Goal: Task Accomplishment & Management: Use online tool/utility

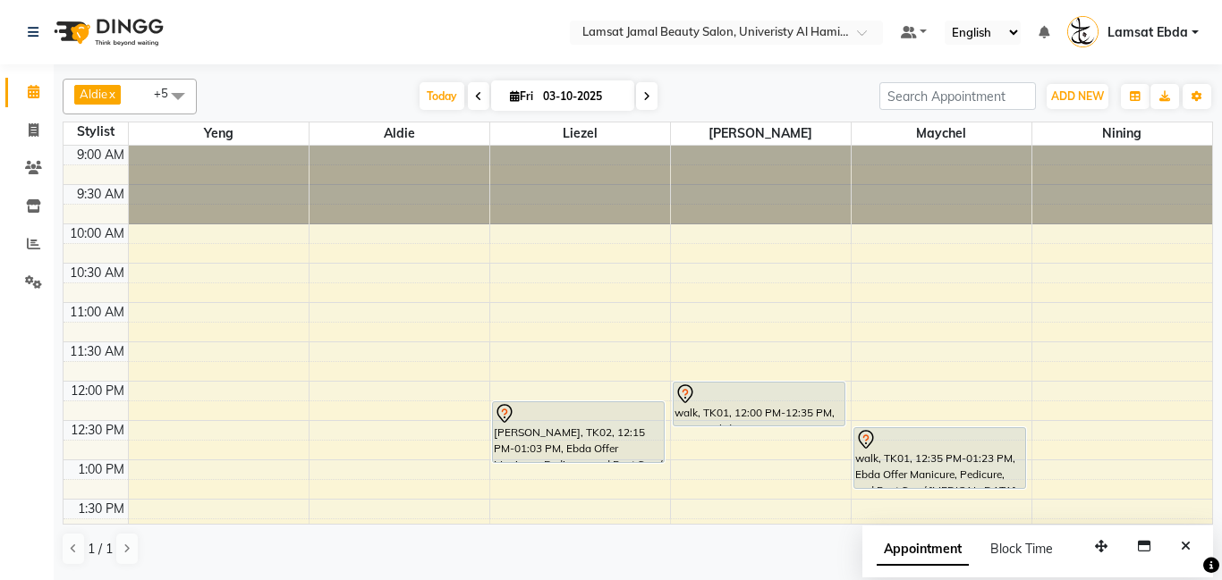
scroll to position [202, 0]
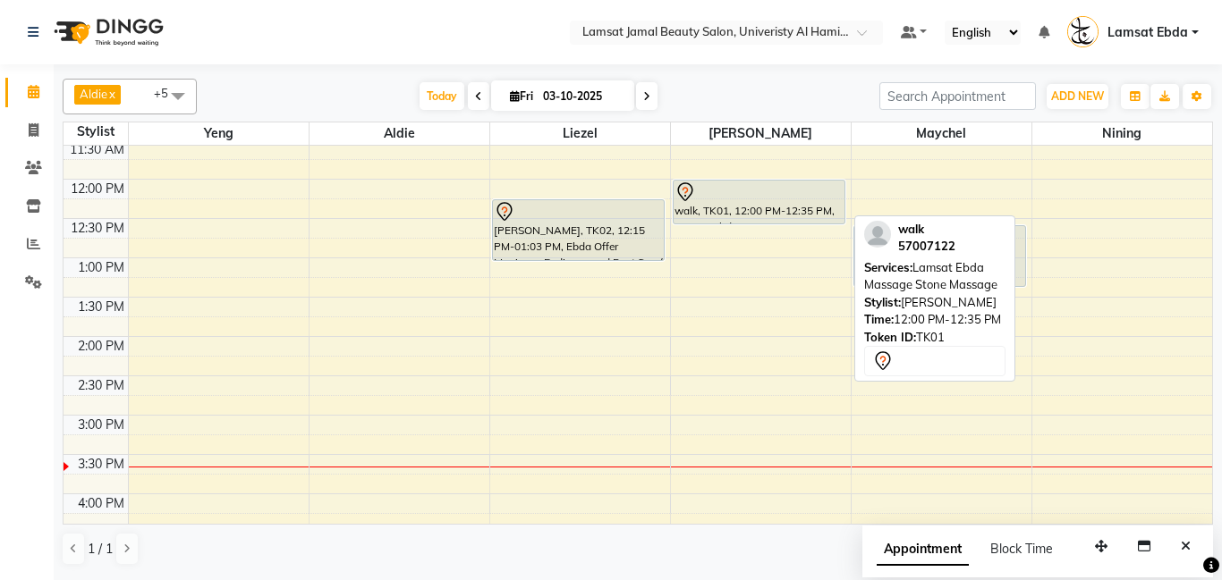
click at [760, 209] on div "walk, TK01, 12:00 PM-12:35 PM, Lamsat Ebda Massage Stone Massage" at bounding box center [759, 202] width 172 height 43
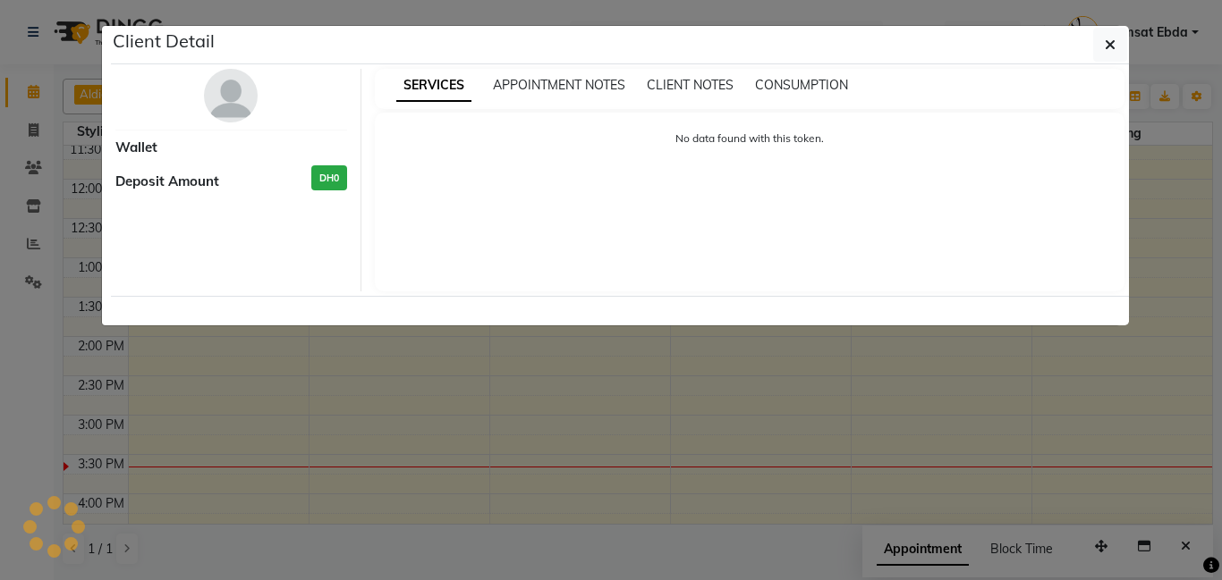
select select "7"
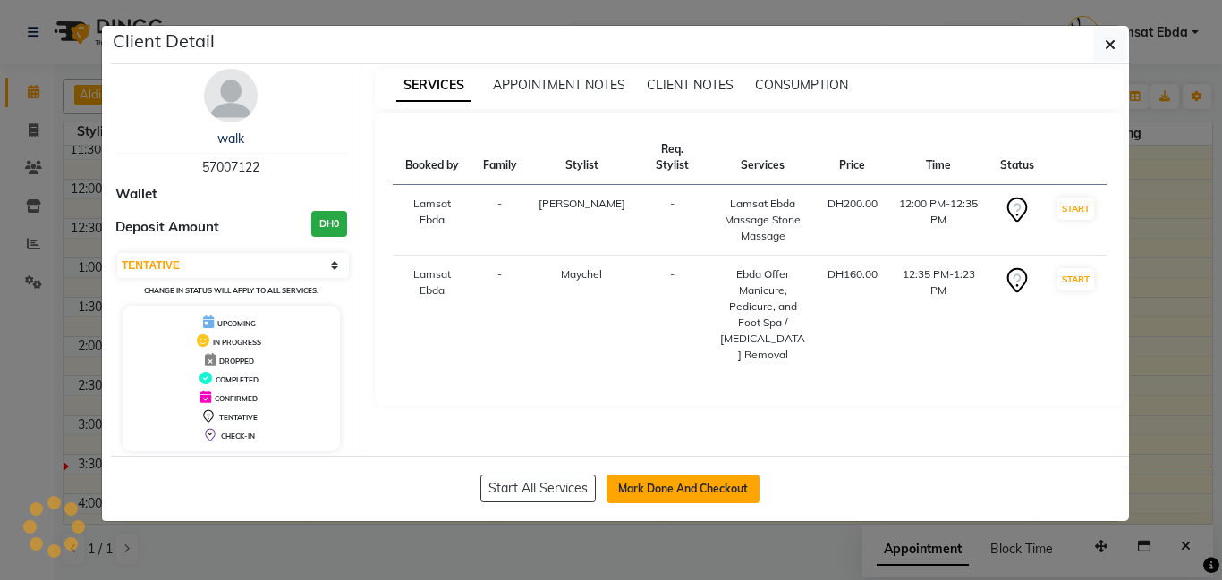
click at [702, 487] on button "Mark Done And Checkout" at bounding box center [682, 489] width 153 height 29
select select "service"
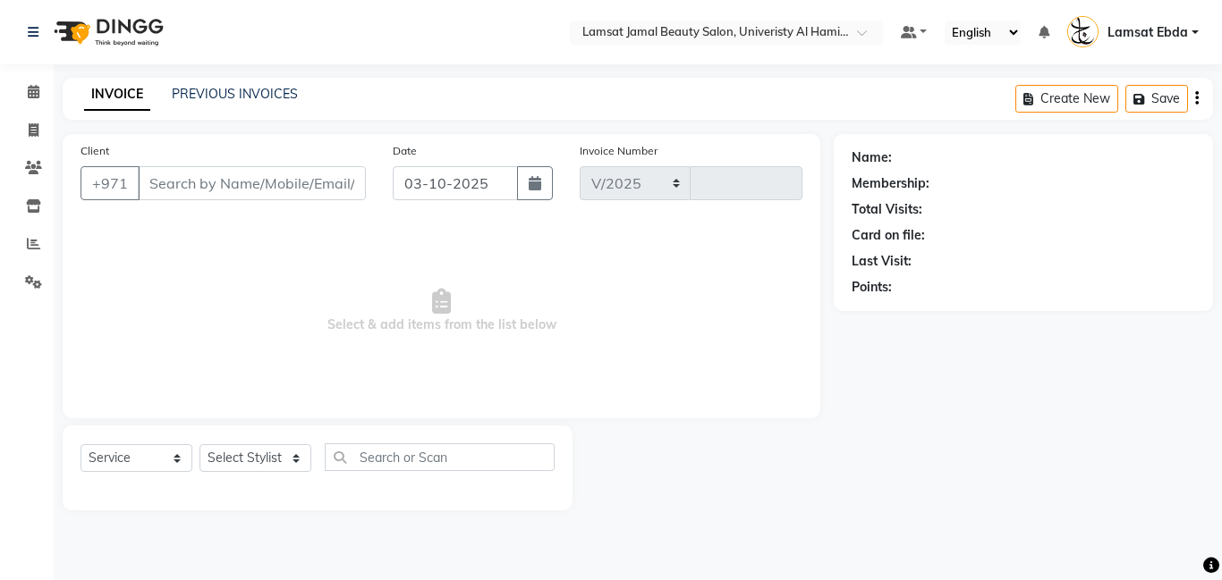
select select "8294"
type input "4058"
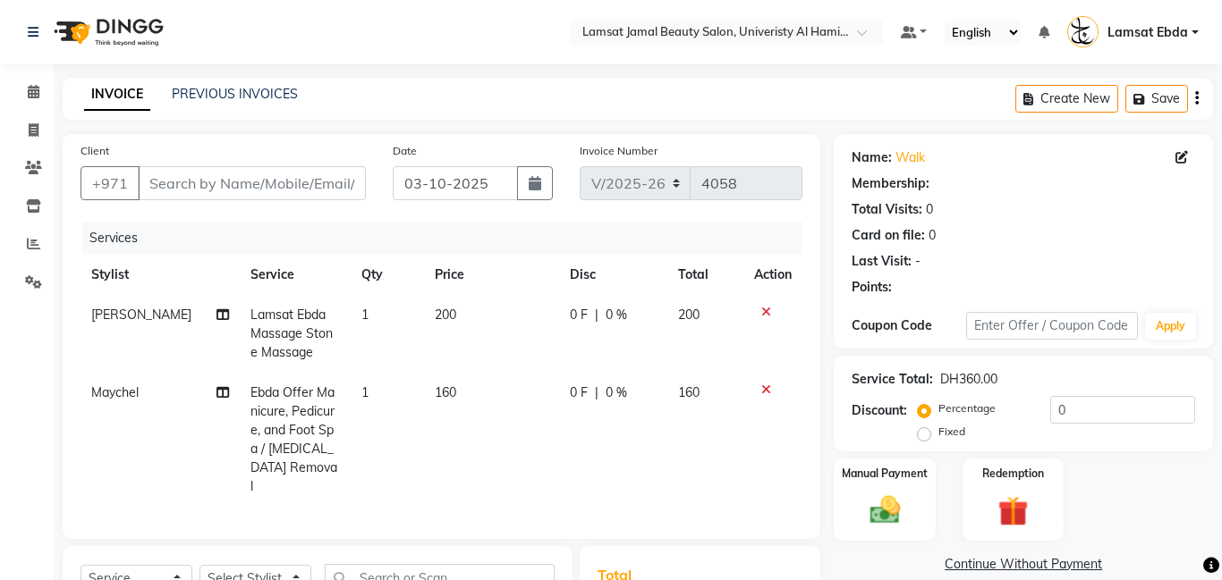
type input "57****22"
select select "80051"
click at [1186, 153] on icon at bounding box center [1181, 157] width 13 height 13
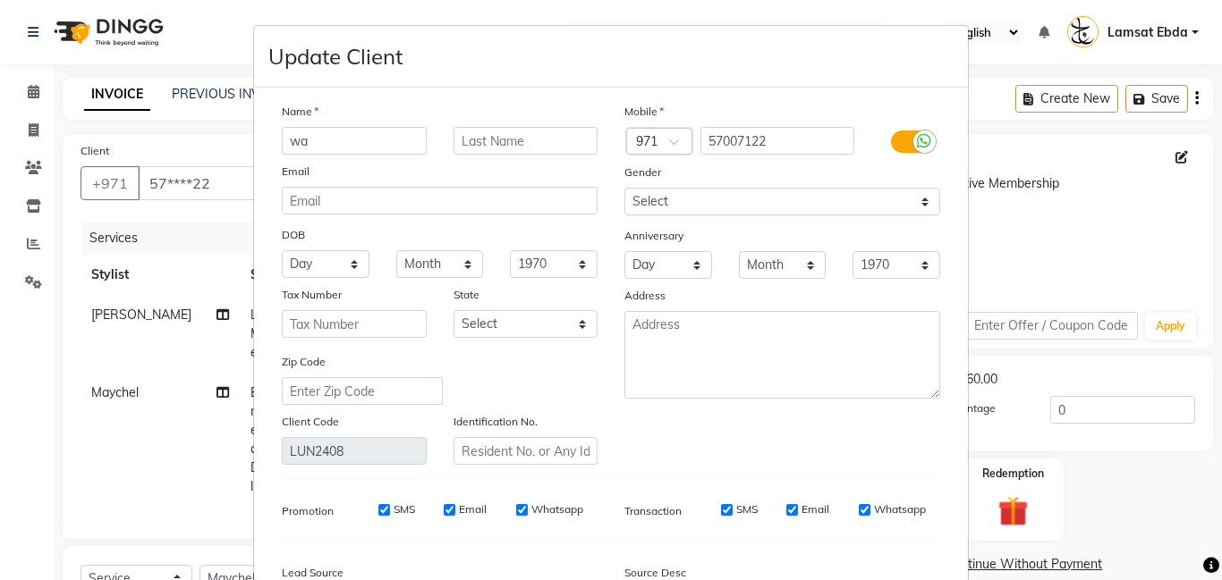
type input "w"
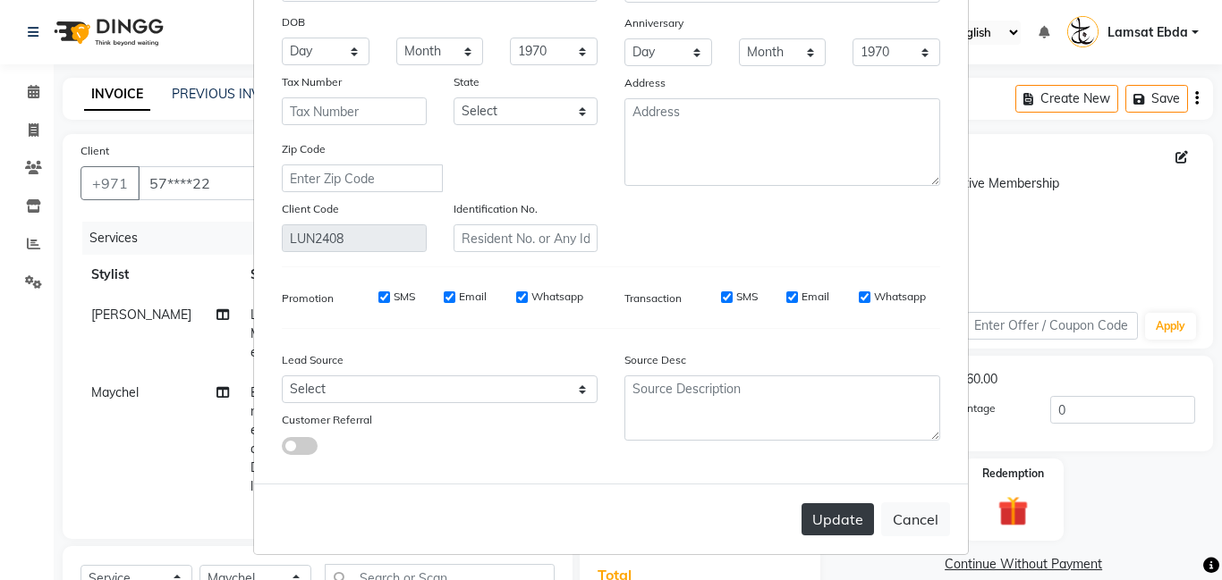
type input "uk kuri"
click at [841, 525] on button "Update" at bounding box center [837, 520] width 72 height 32
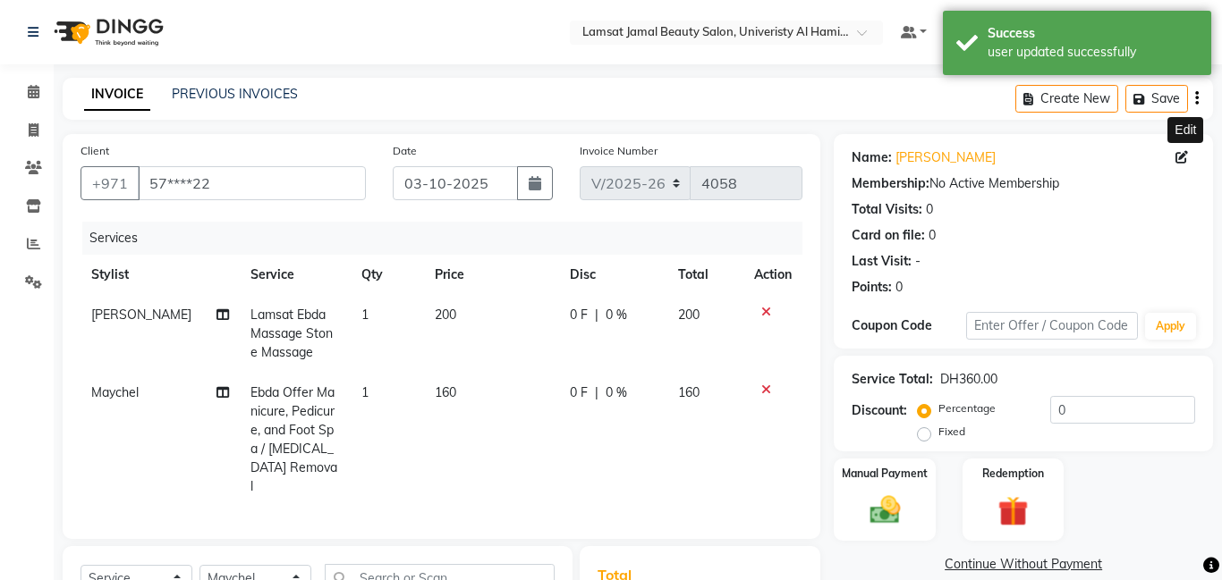
click at [443, 318] on span "200" at bounding box center [445, 315] width 21 height 16
select select "79906"
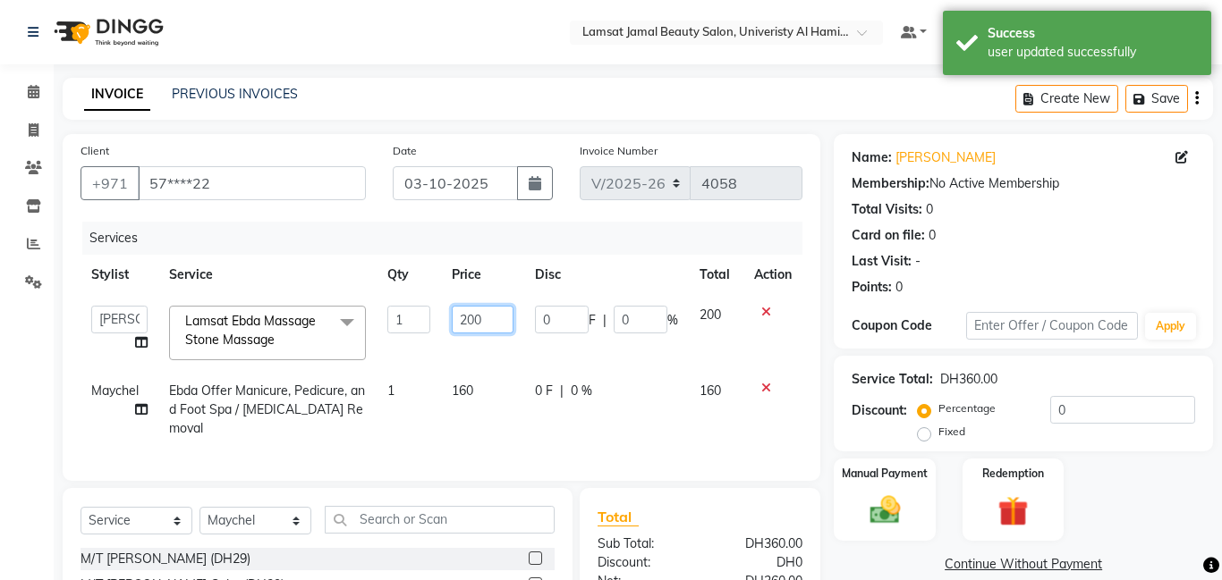
click at [506, 316] on input "200" at bounding box center [483, 320] width 62 height 28
type input "2"
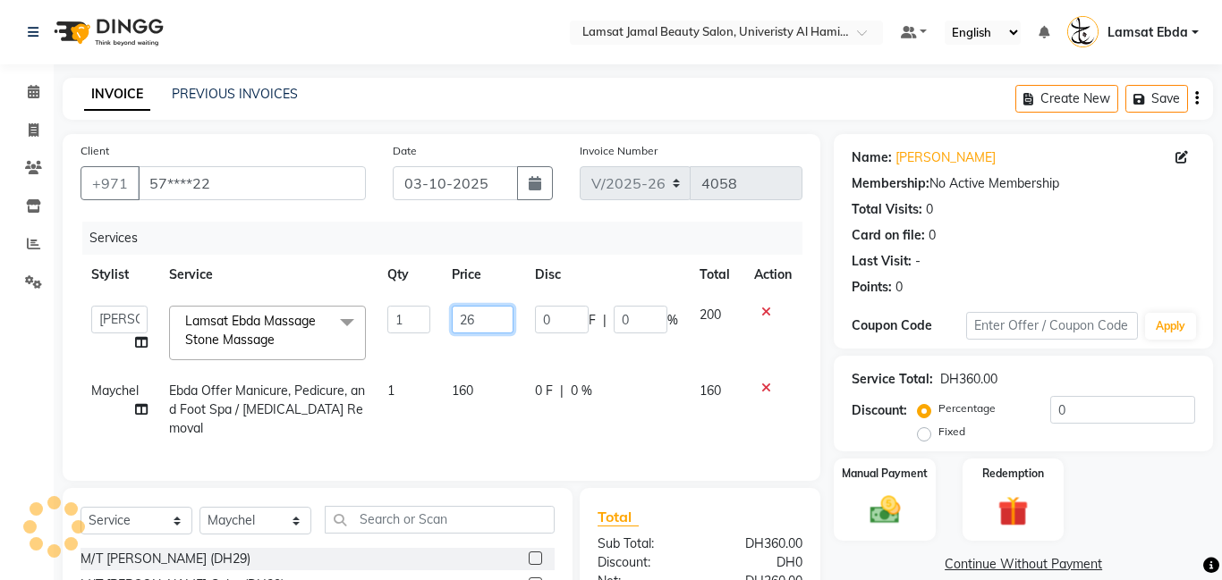
type input "260"
